Goal: Task Accomplishment & Management: Manage account settings

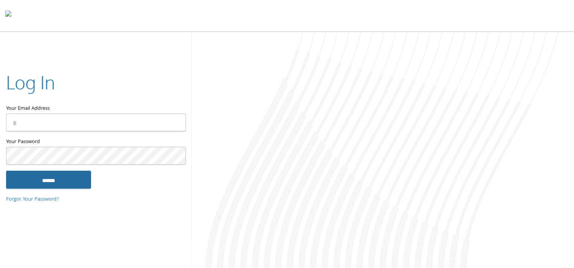
type input "**********"
click at [41, 181] on input "******" at bounding box center [48, 180] width 85 height 18
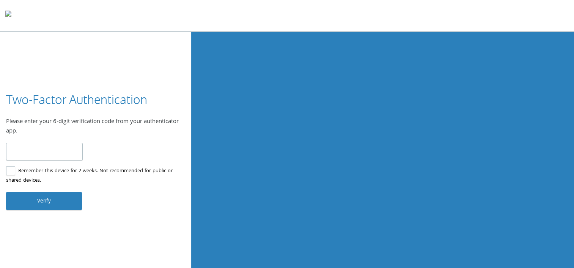
type input "******"
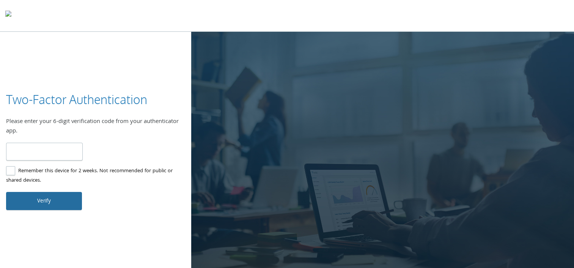
click at [34, 202] on button "Verify" at bounding box center [44, 201] width 76 height 18
